Goal: Navigation & Orientation: Find specific page/section

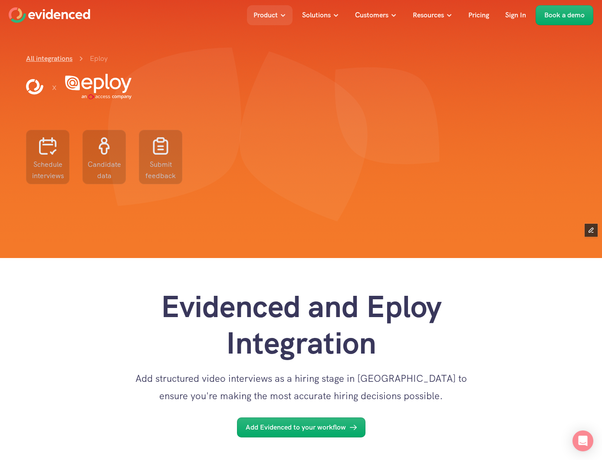
click at [55, 58] on link "All integrations" at bounding box center [49, 58] width 46 height 9
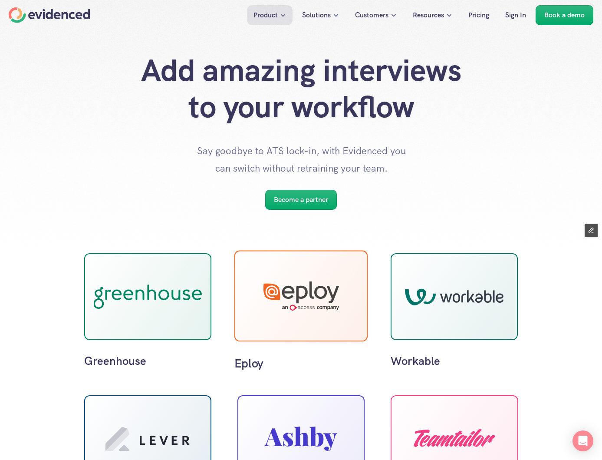
click at [324, 302] on div at bounding box center [301, 295] width 76 height 29
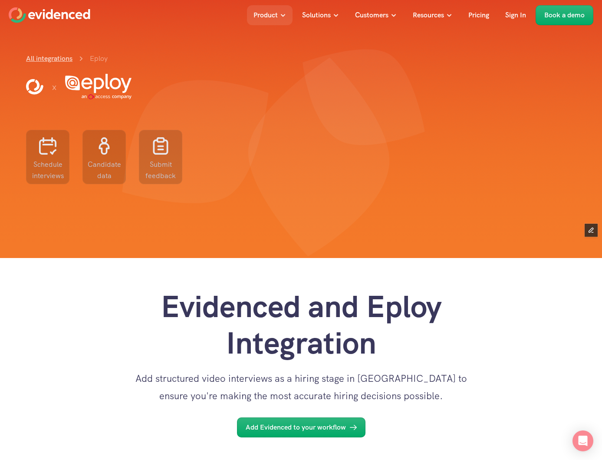
click at [51, 57] on link "All integrations" at bounding box center [49, 58] width 46 height 9
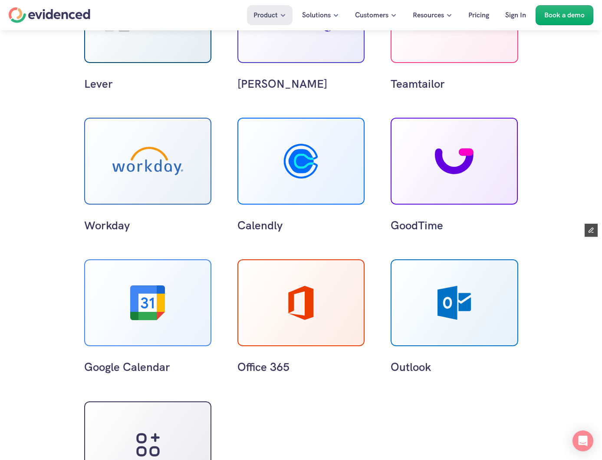
scroll to position [488, 0]
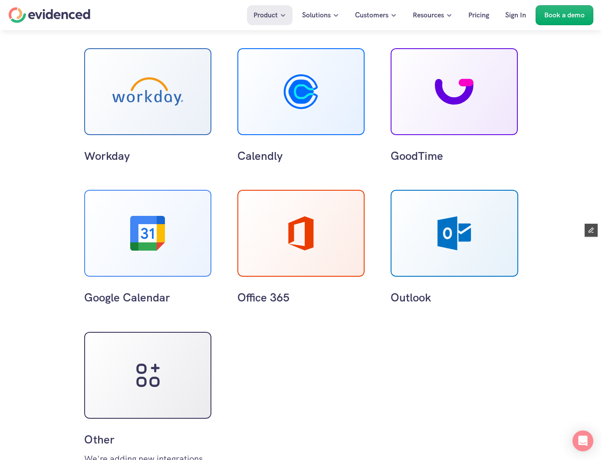
click at [335, 350] on div "Greenhouse Eploy Workable Lever [PERSON_NAME] Teamtailor Workday Calendly GoodT…" at bounding box center [301, 129] width 434 height 728
